Goal: Understand process/instructions: Learn how to perform a task or action

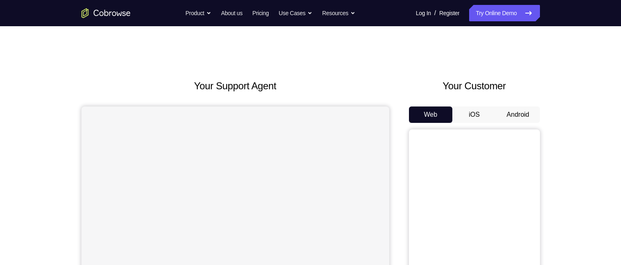
click at [514, 109] on button "Android" at bounding box center [518, 114] width 44 height 16
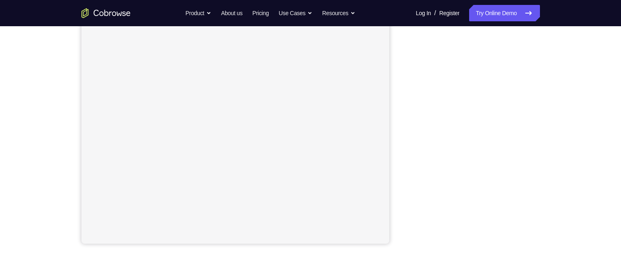
scroll to position [135, 0]
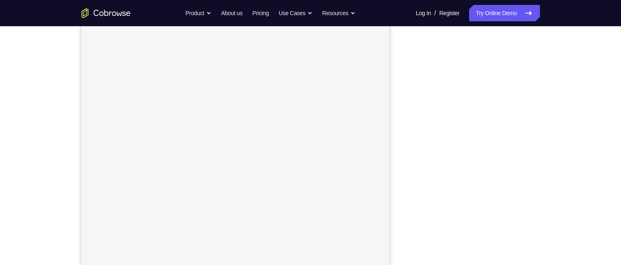
scroll to position [112, 0]
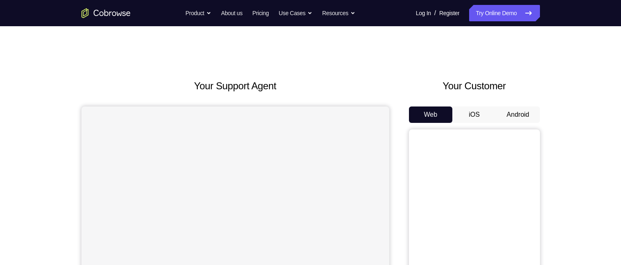
click at [520, 113] on button "Android" at bounding box center [518, 114] width 44 height 16
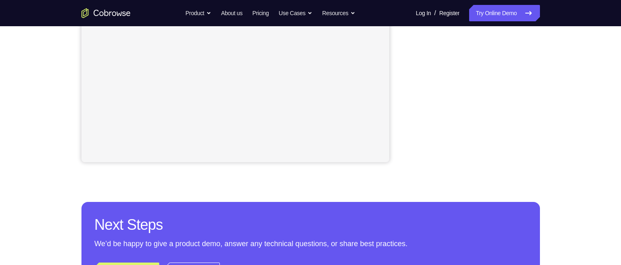
scroll to position [200, 0]
